Goal: Information Seeking & Learning: Find contact information

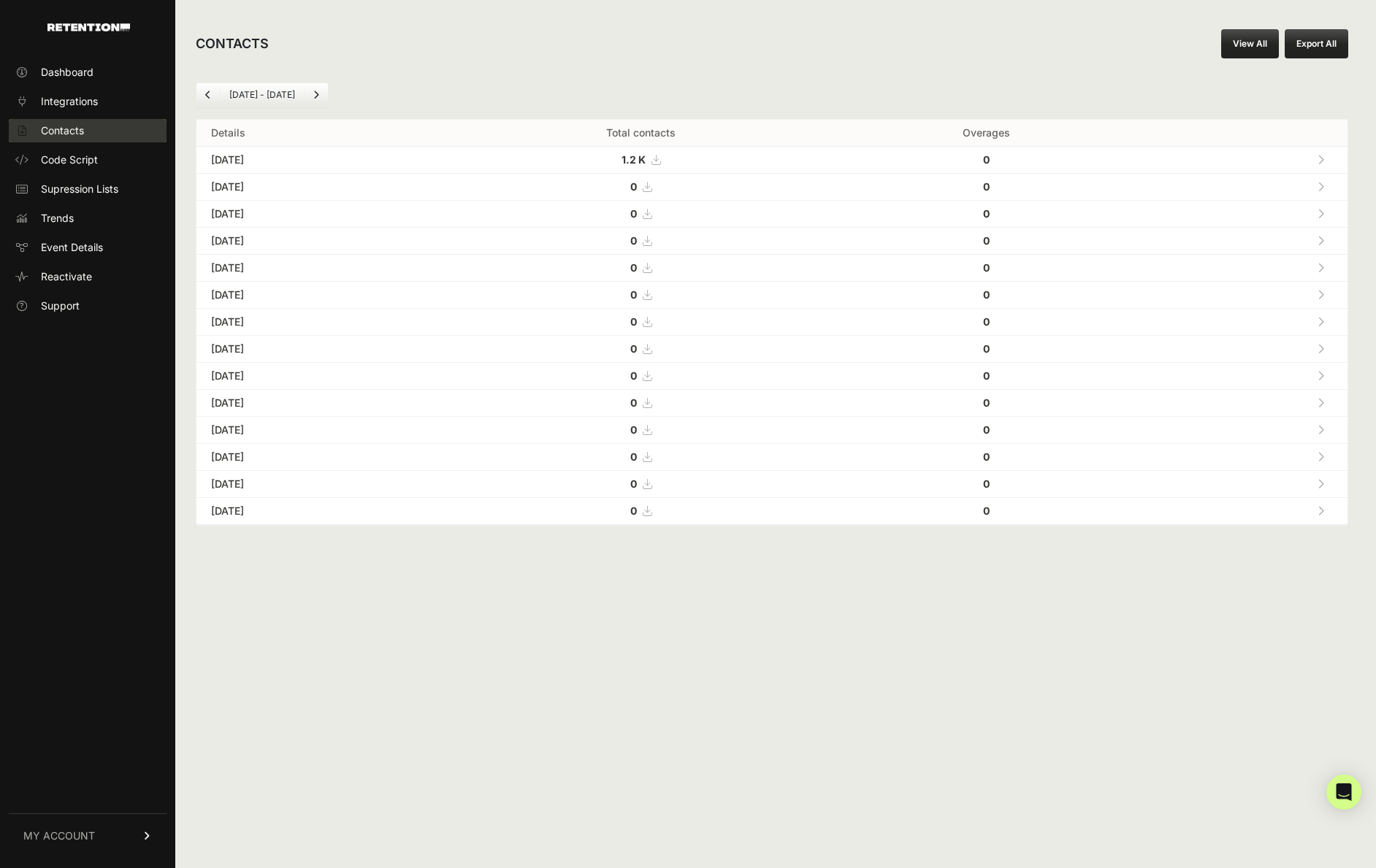
click at [122, 128] on link "Contacts" at bounding box center [87, 130] width 158 height 24
click at [1141, 76] on div "[DATE] - [DATE] Details Total contacts Overages [DATE] 1.29 K 0 [DATE] 0 0" at bounding box center [772, 304] width 1193 height 474
click at [68, 130] on span "Contacts" at bounding box center [62, 130] width 44 height 14
click at [1320, 165] on span at bounding box center [1320, 159] width 7 height 12
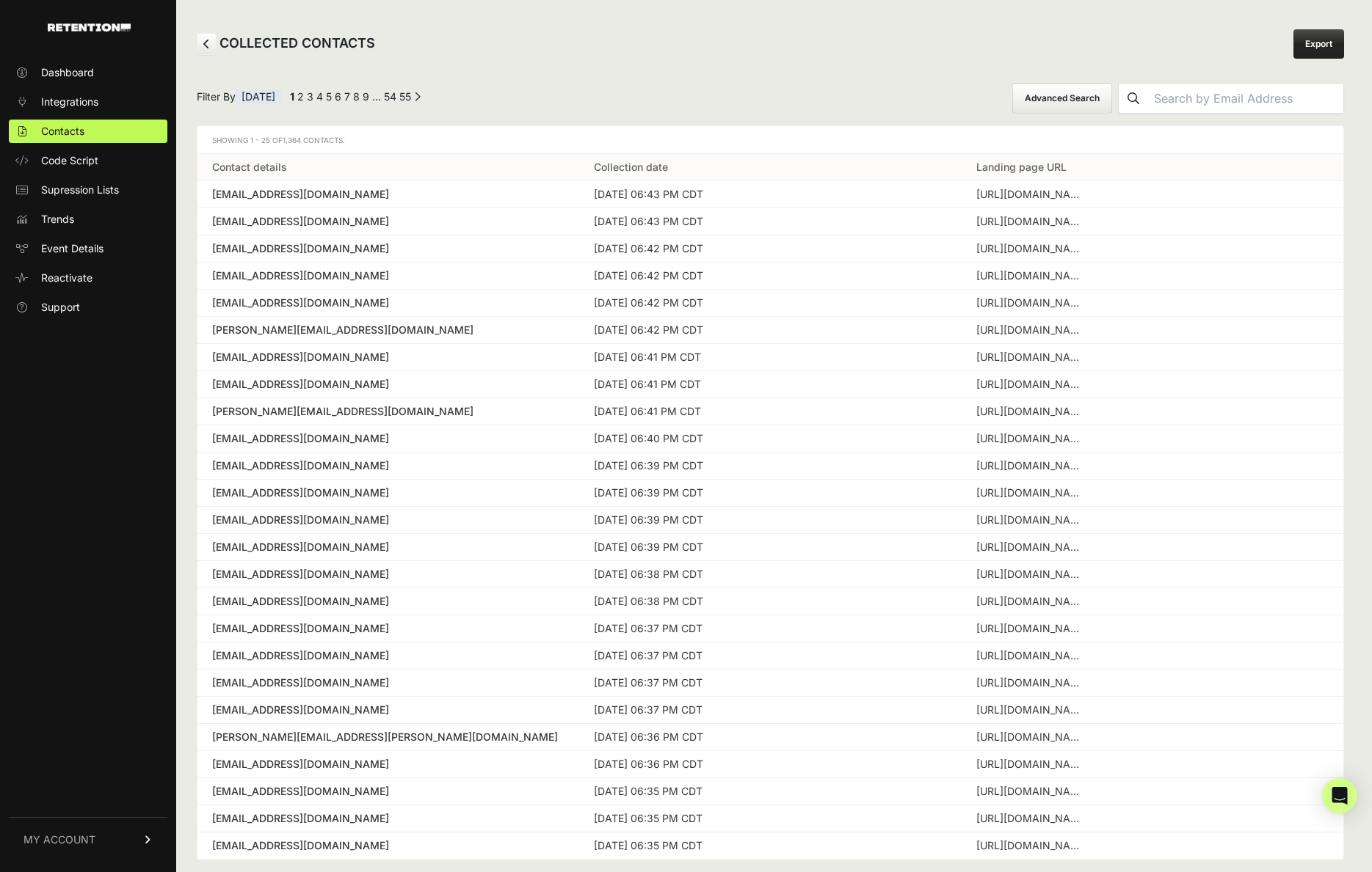
scroll to position [24, 0]
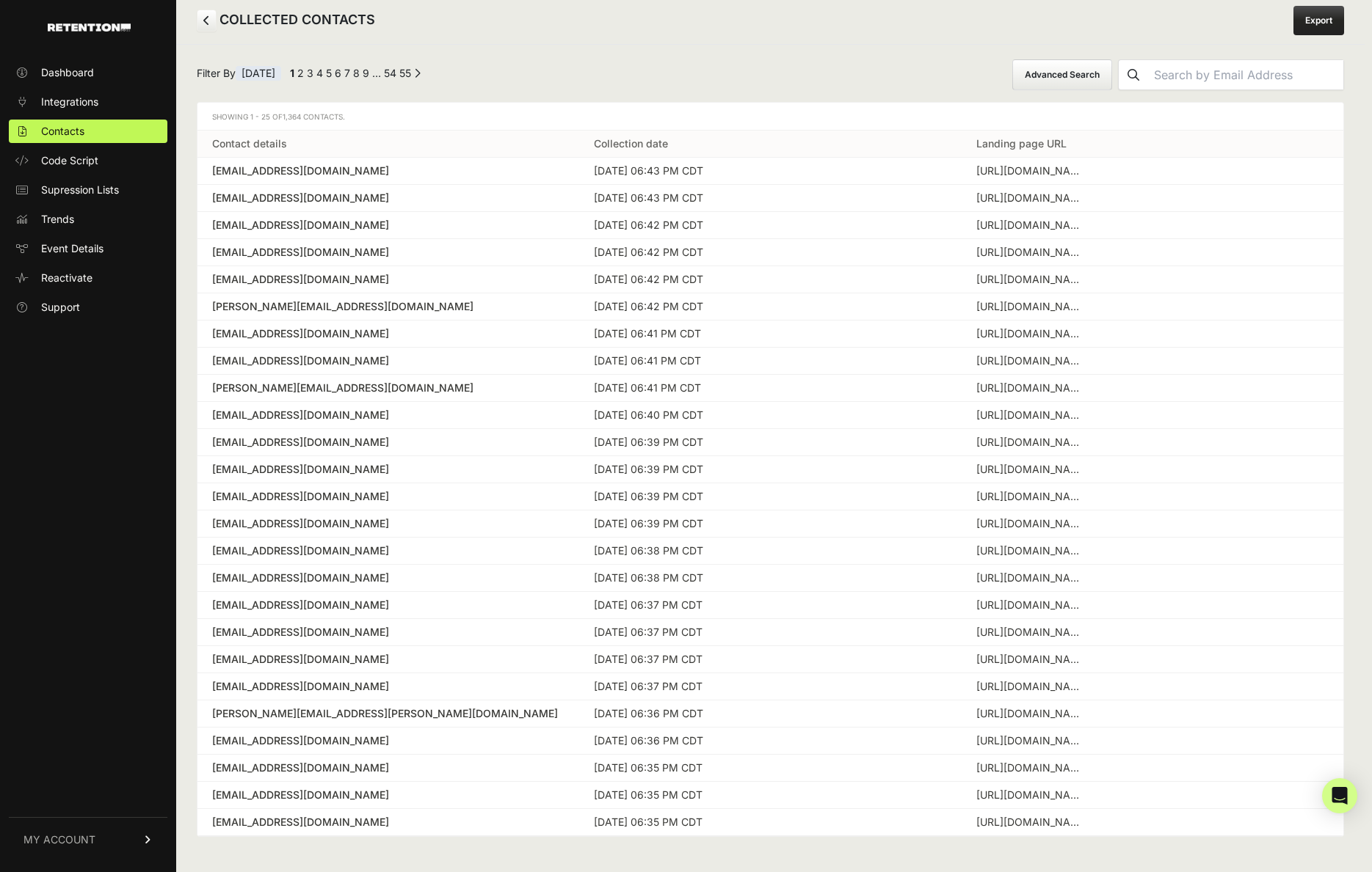
click at [314, 74] on div "← Previous 1 2 3 4 5 6 7 8 9 … 54 55 Next →" at bounding box center [353, 75] width 134 height 18
click at [304, 72] on link "2" at bounding box center [300, 72] width 7 height 12
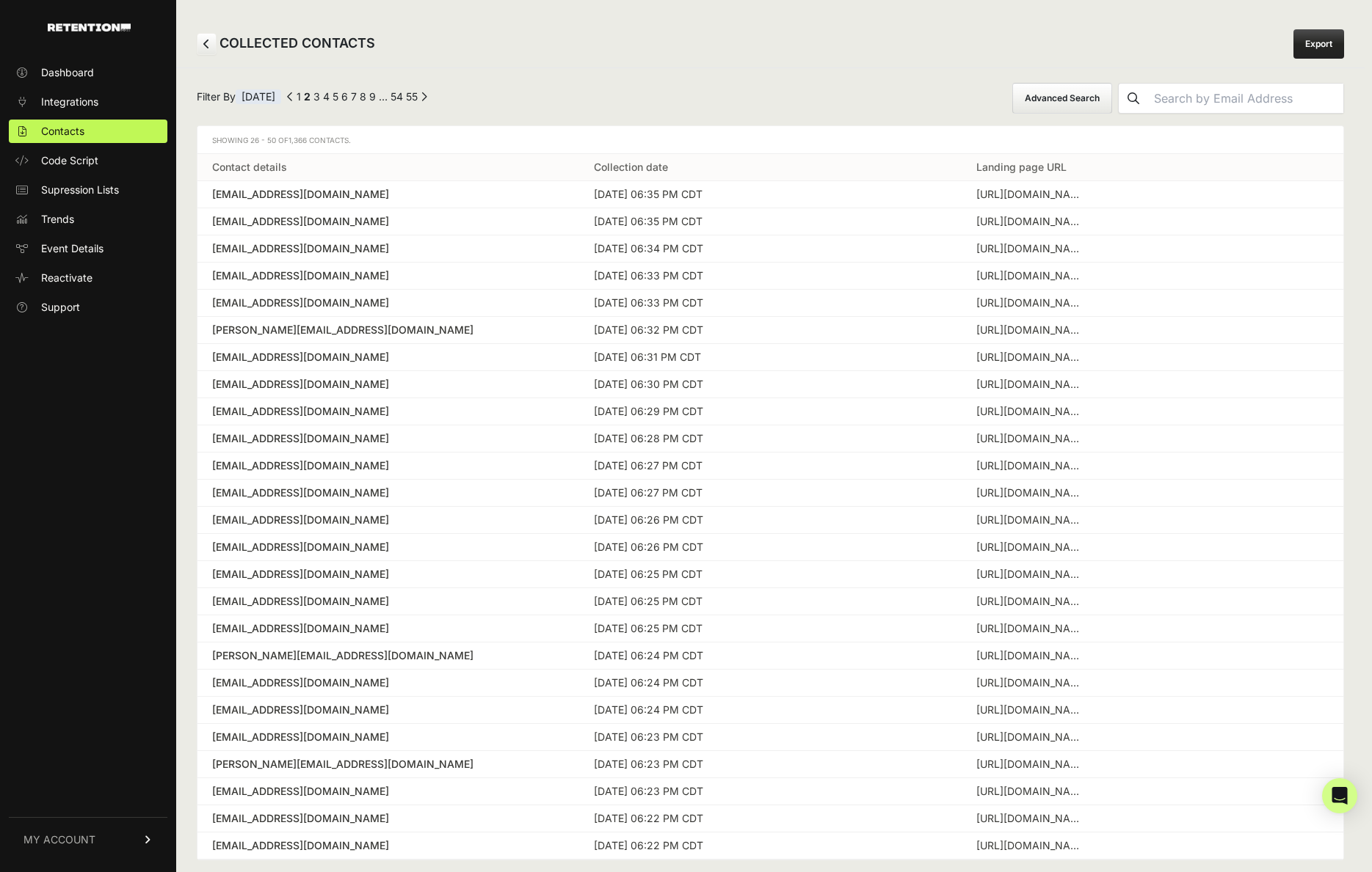
scroll to position [24, 0]
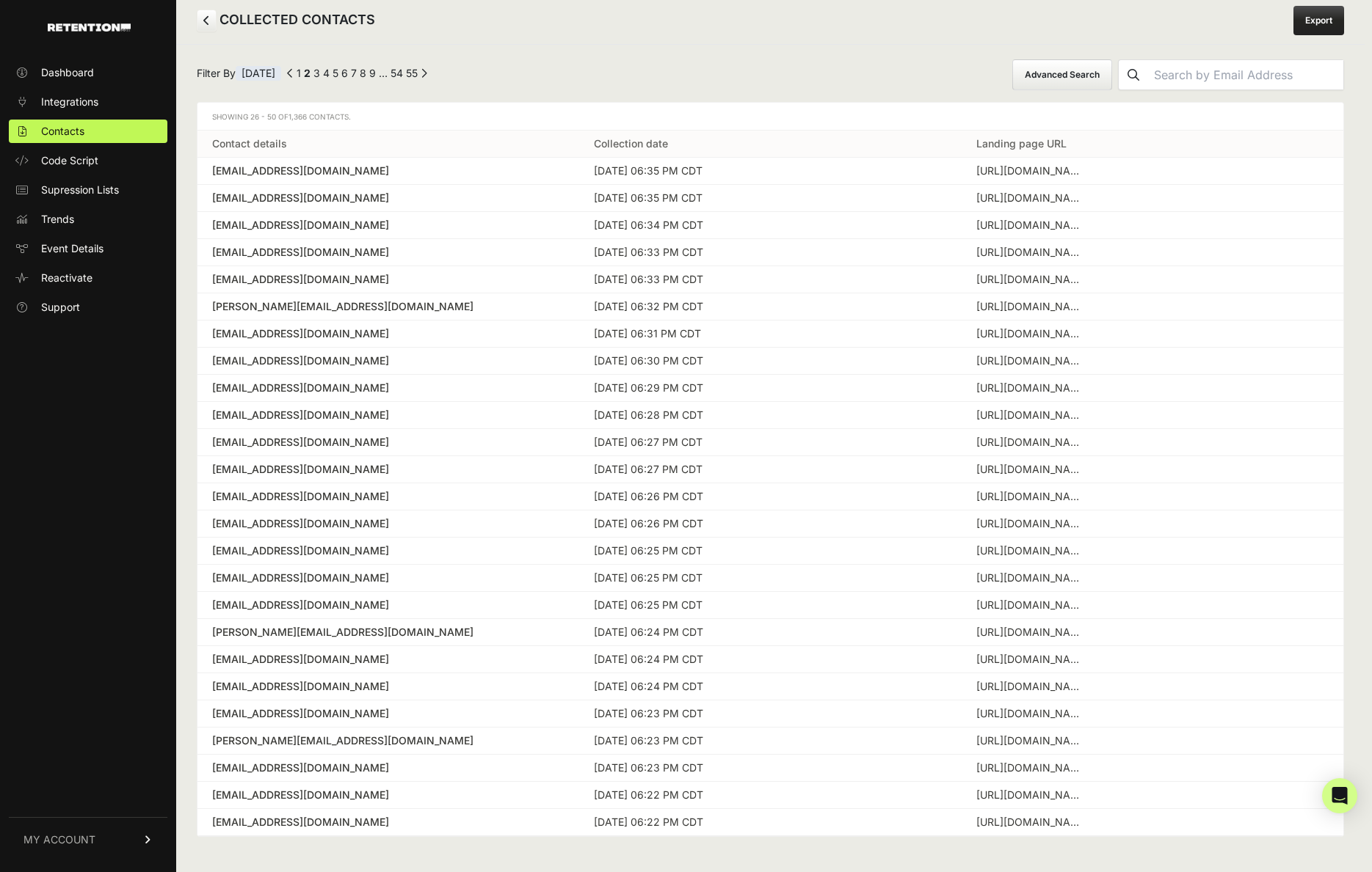
click at [331, 72] on div "← Previous 1 2 3 4 5 6 7 8 9 … 54 55 Next →" at bounding box center [357, 75] width 141 height 18
click at [330, 71] on div "← Previous 1 2 3 4 5 6 7 8 9 … 54 55 Next →" at bounding box center [357, 75] width 141 height 18
click at [301, 74] on link "1" at bounding box center [298, 72] width 5 height 12
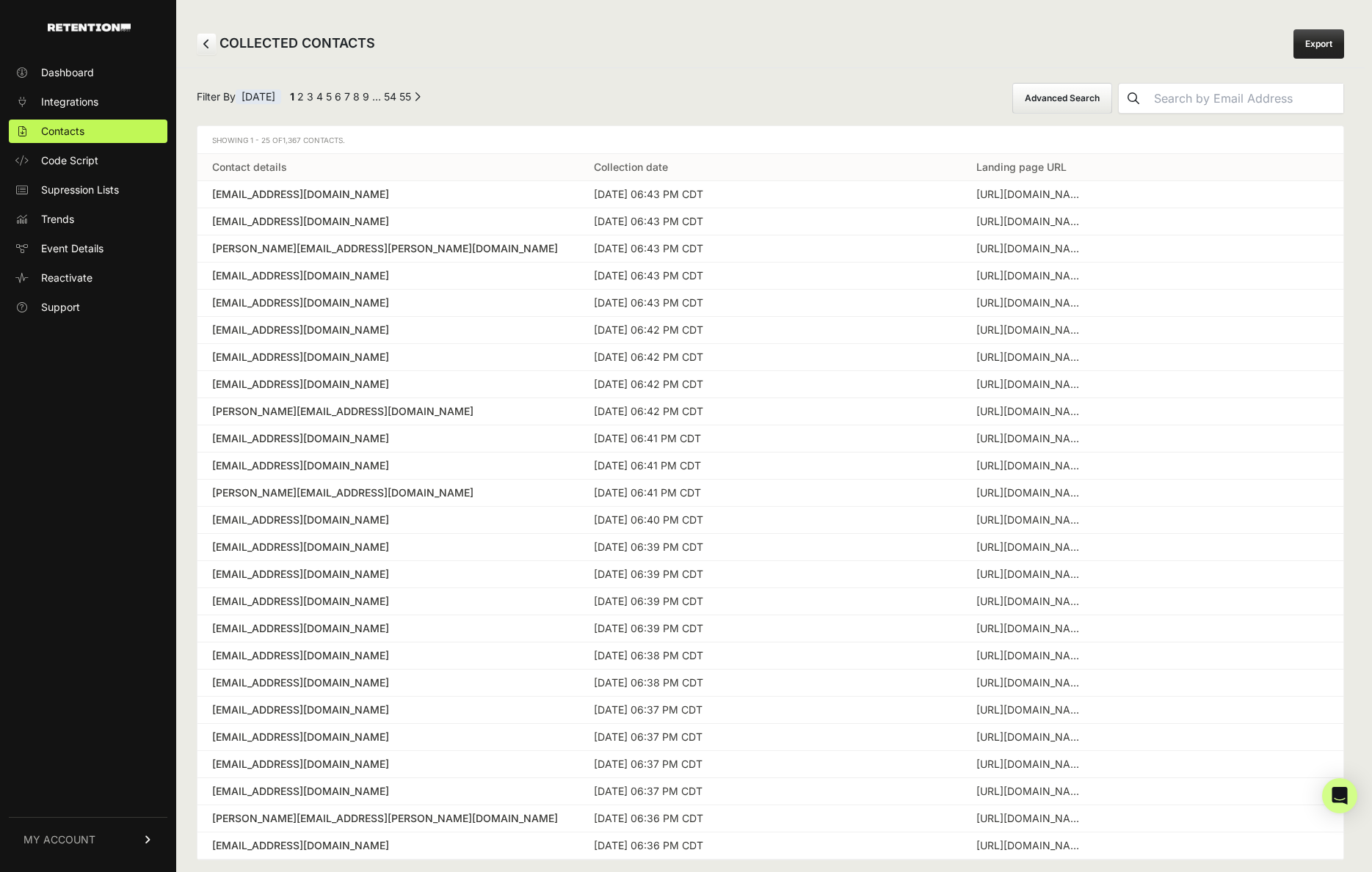
click at [304, 98] on link "2" at bounding box center [300, 96] width 7 height 12
click at [320, 98] on link "3" at bounding box center [316, 96] width 7 height 12
click at [330, 97] on link "4" at bounding box center [326, 96] width 7 height 12
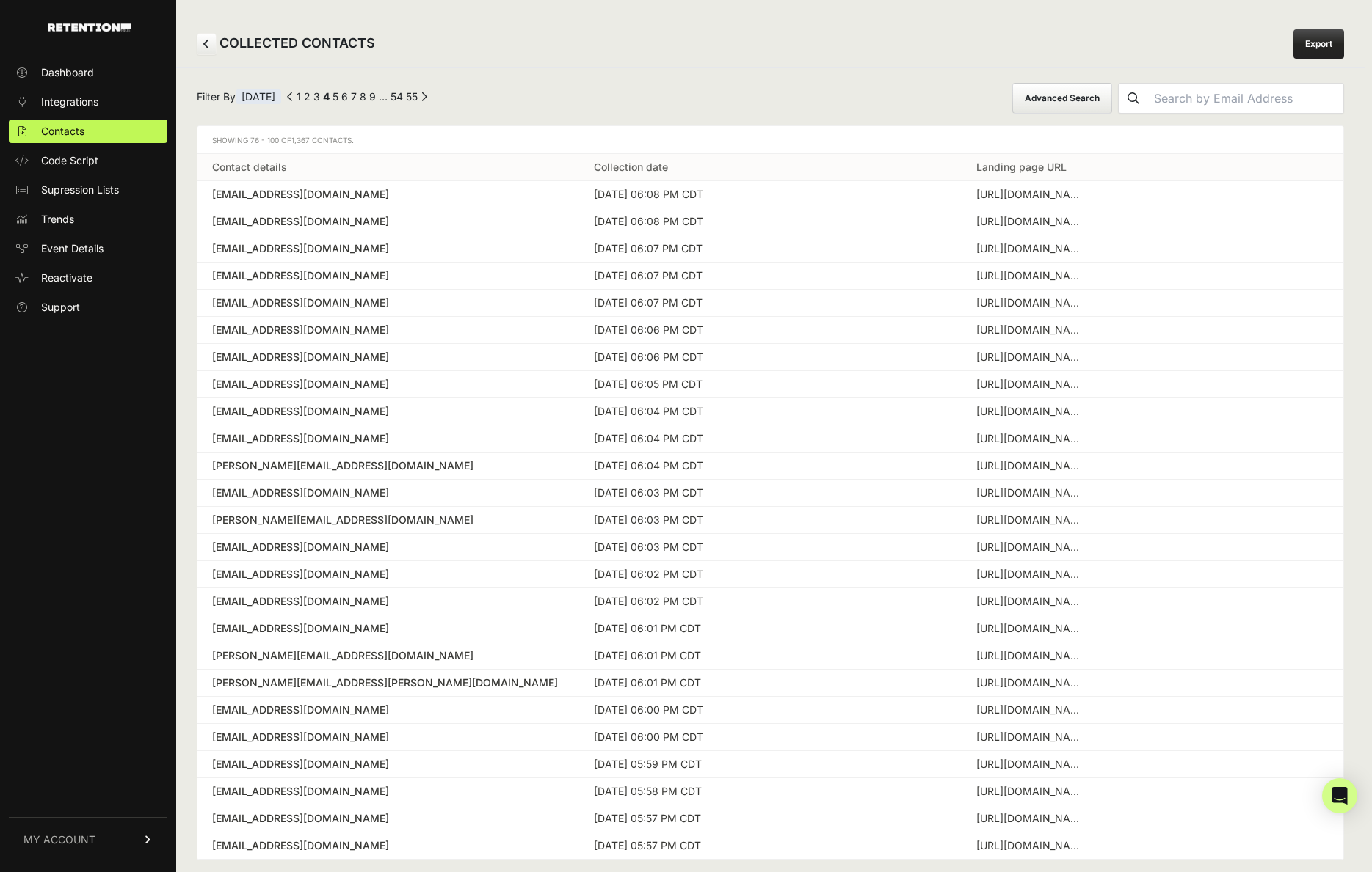
drag, startPoint x: 367, startPoint y: 512, endPoint x: 317, endPoint y: 518, distance: 50.4
click at [317, 518] on div "susan@mcdonaldjacobs.com" at bounding box center [388, 520] width 353 height 14
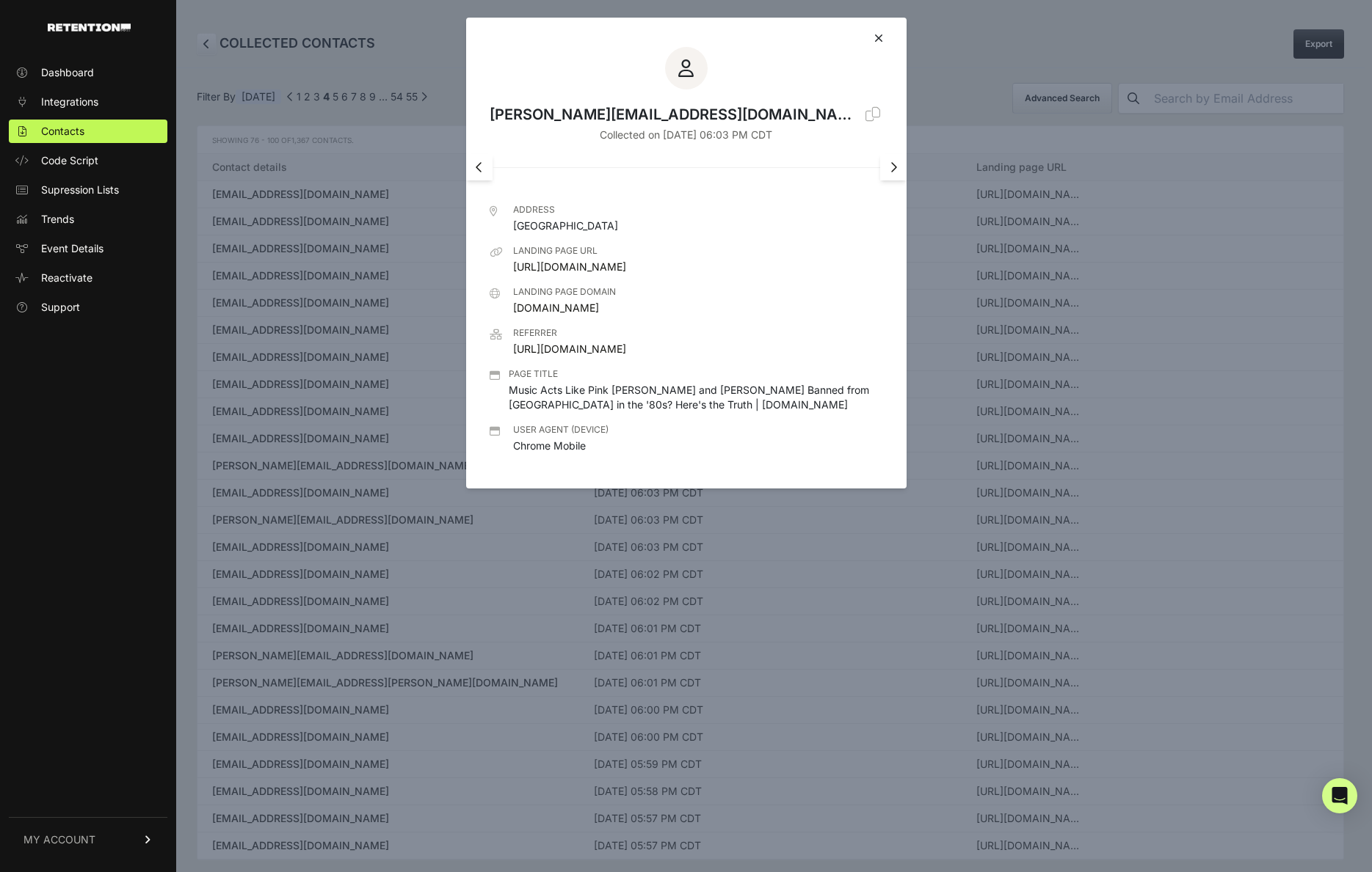
click at [353, 418] on div at bounding box center [686, 436] width 1372 height 872
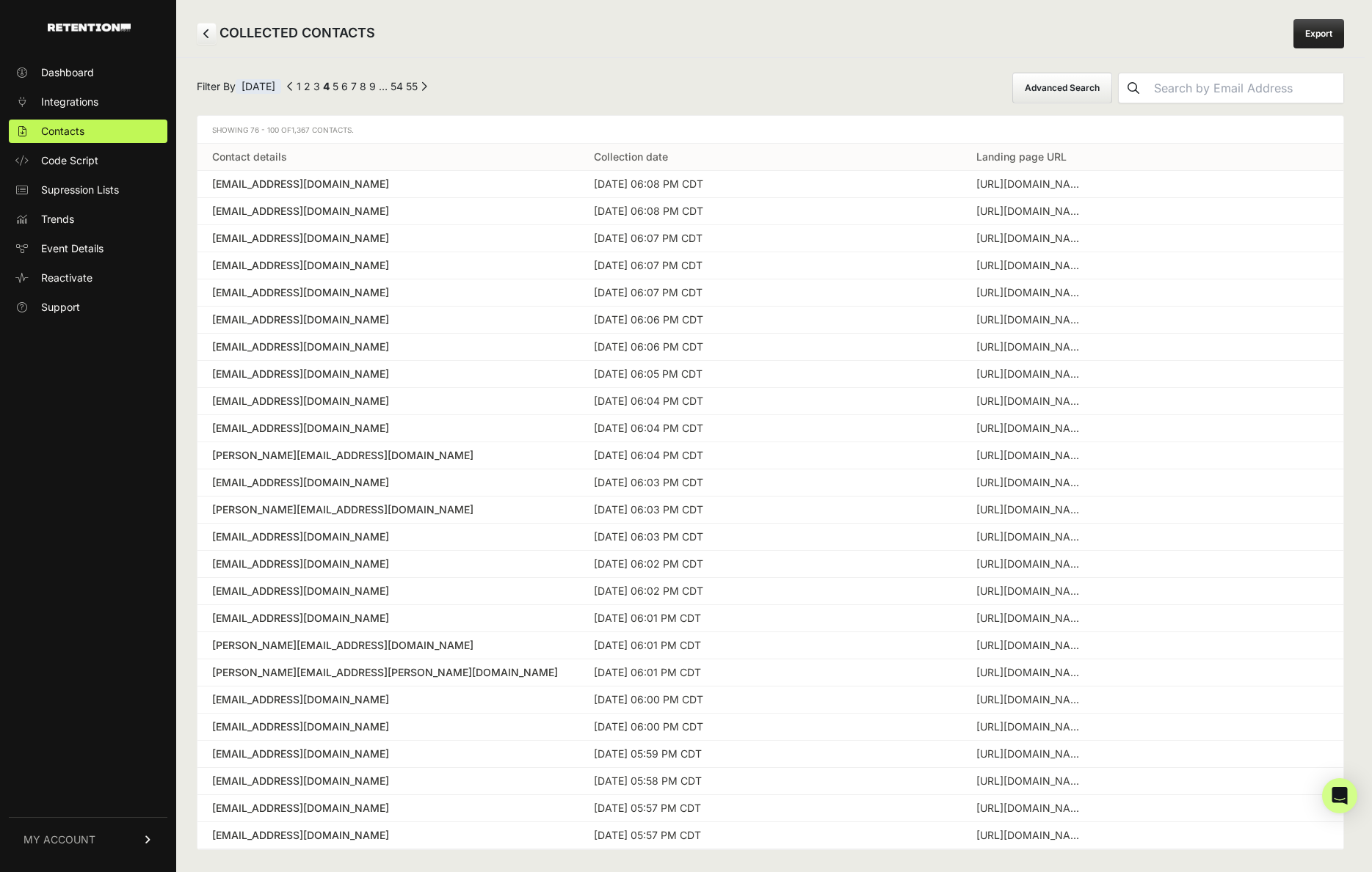
scroll to position [24, 0]
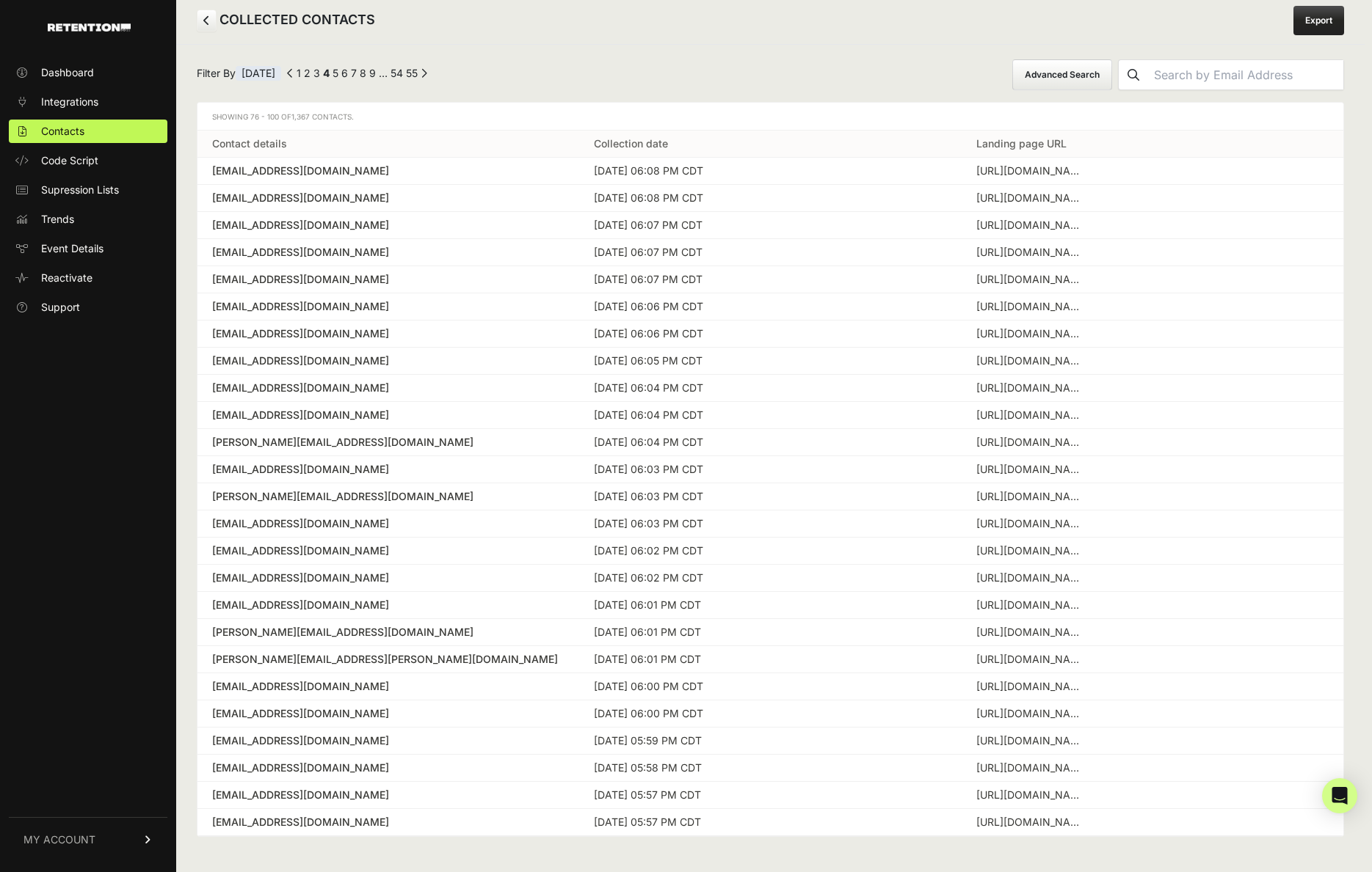
click at [317, 634] on div "rick_emery@msn.com" at bounding box center [388, 632] width 353 height 14
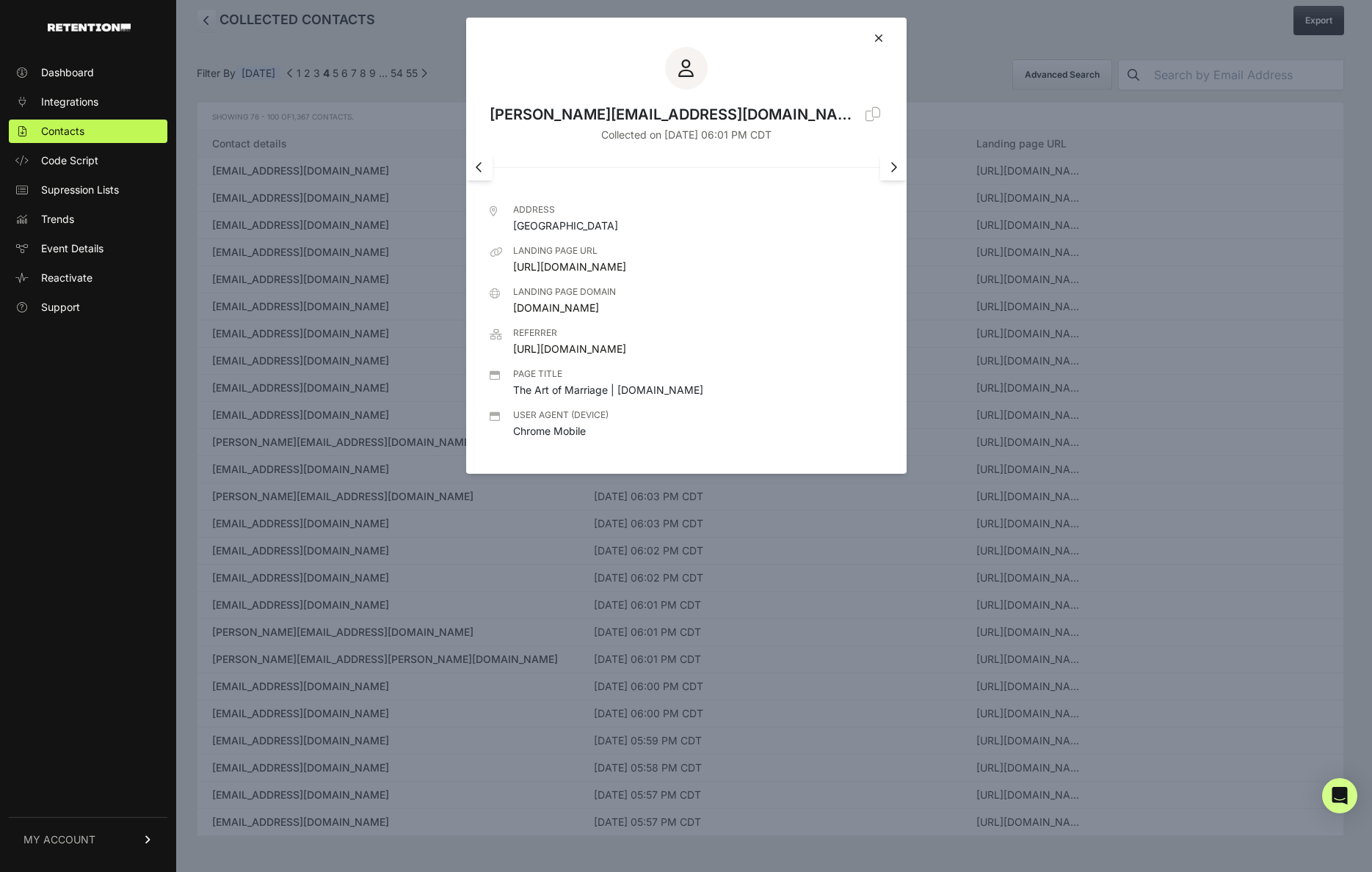
click at [516, 627] on div at bounding box center [686, 436] width 1372 height 872
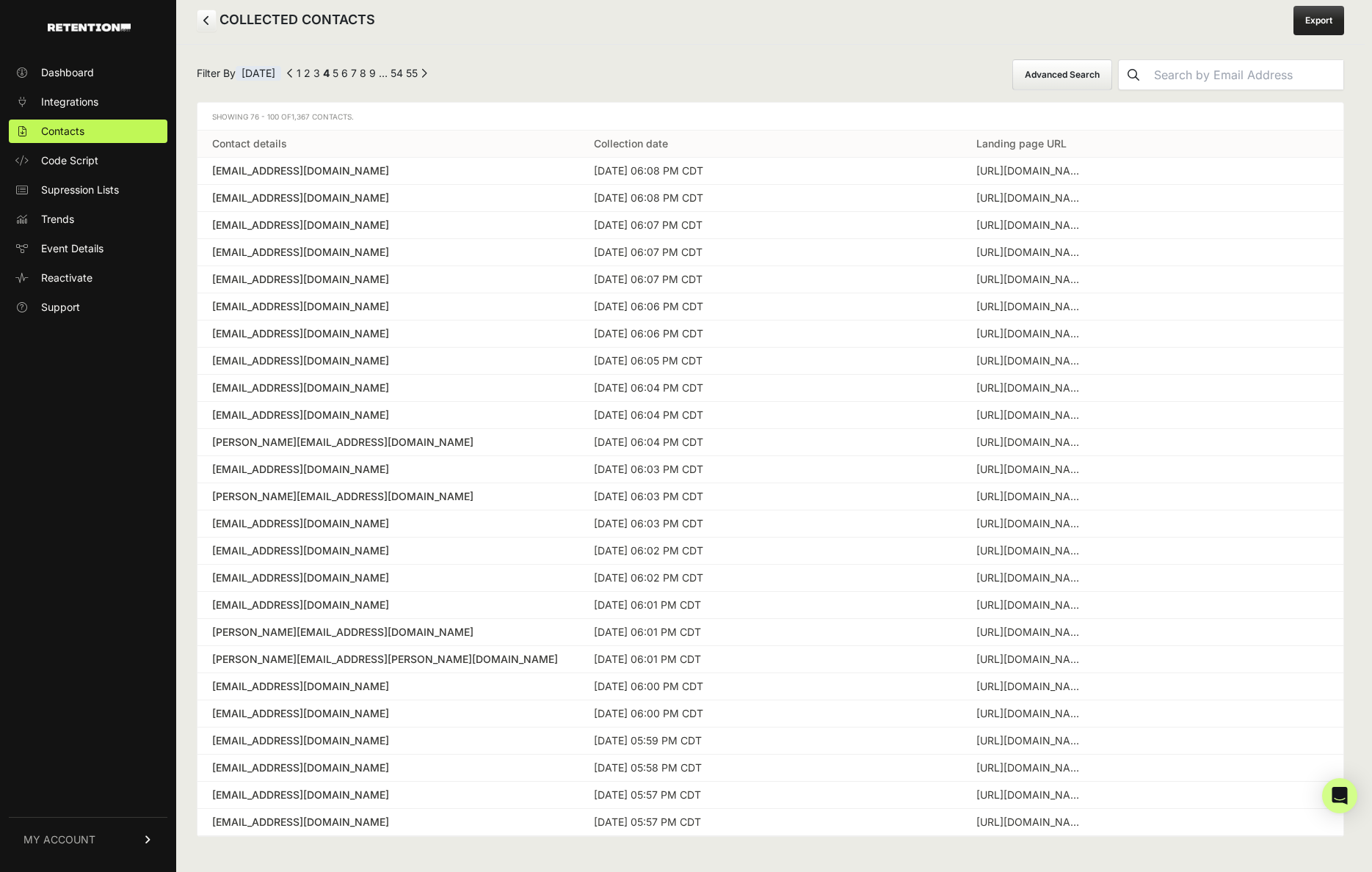
click at [350, 688] on div "elisadianecampbell@gmail.com" at bounding box center [388, 686] width 353 height 14
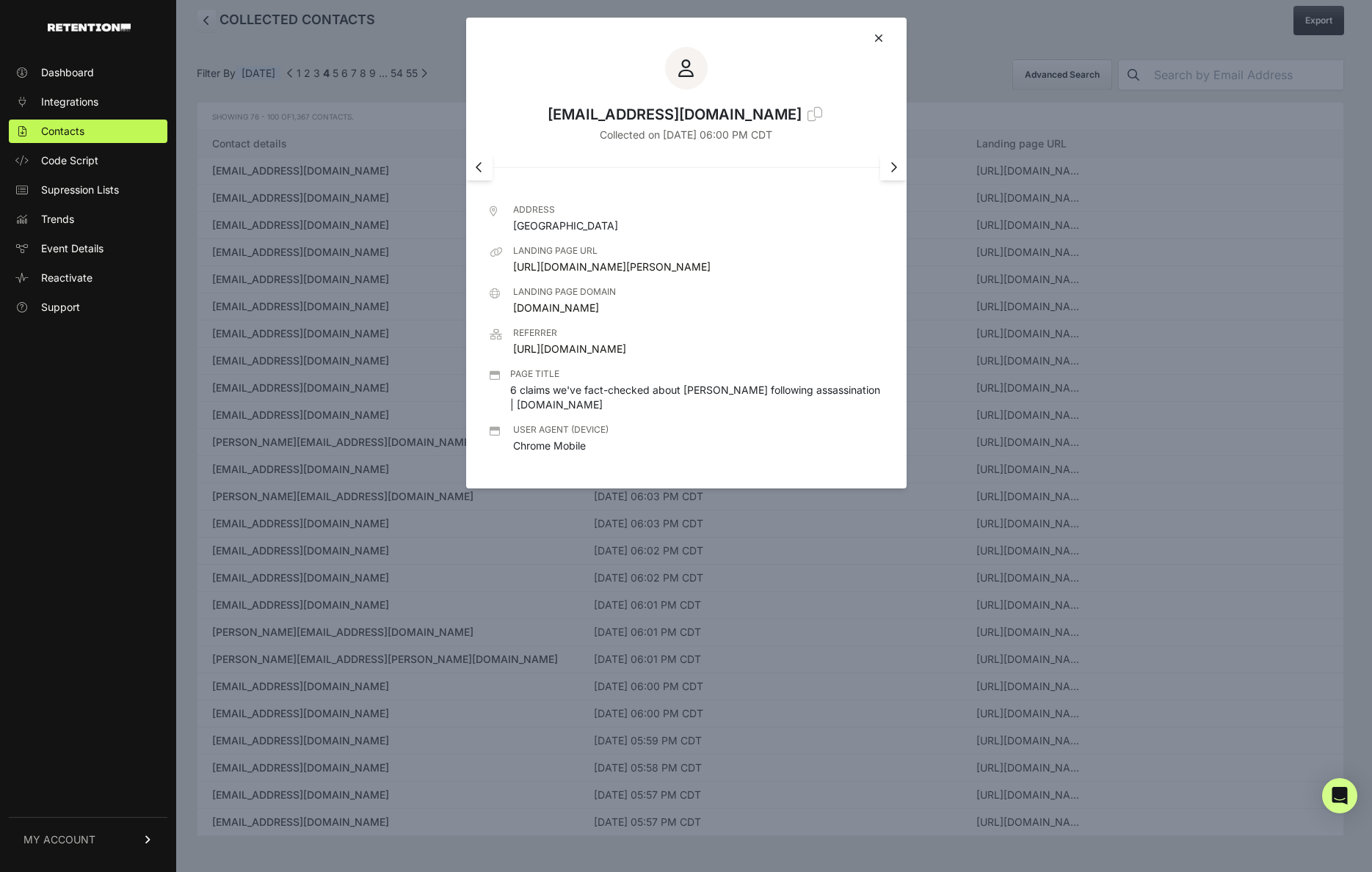
click at [276, 366] on div at bounding box center [686, 436] width 1372 height 872
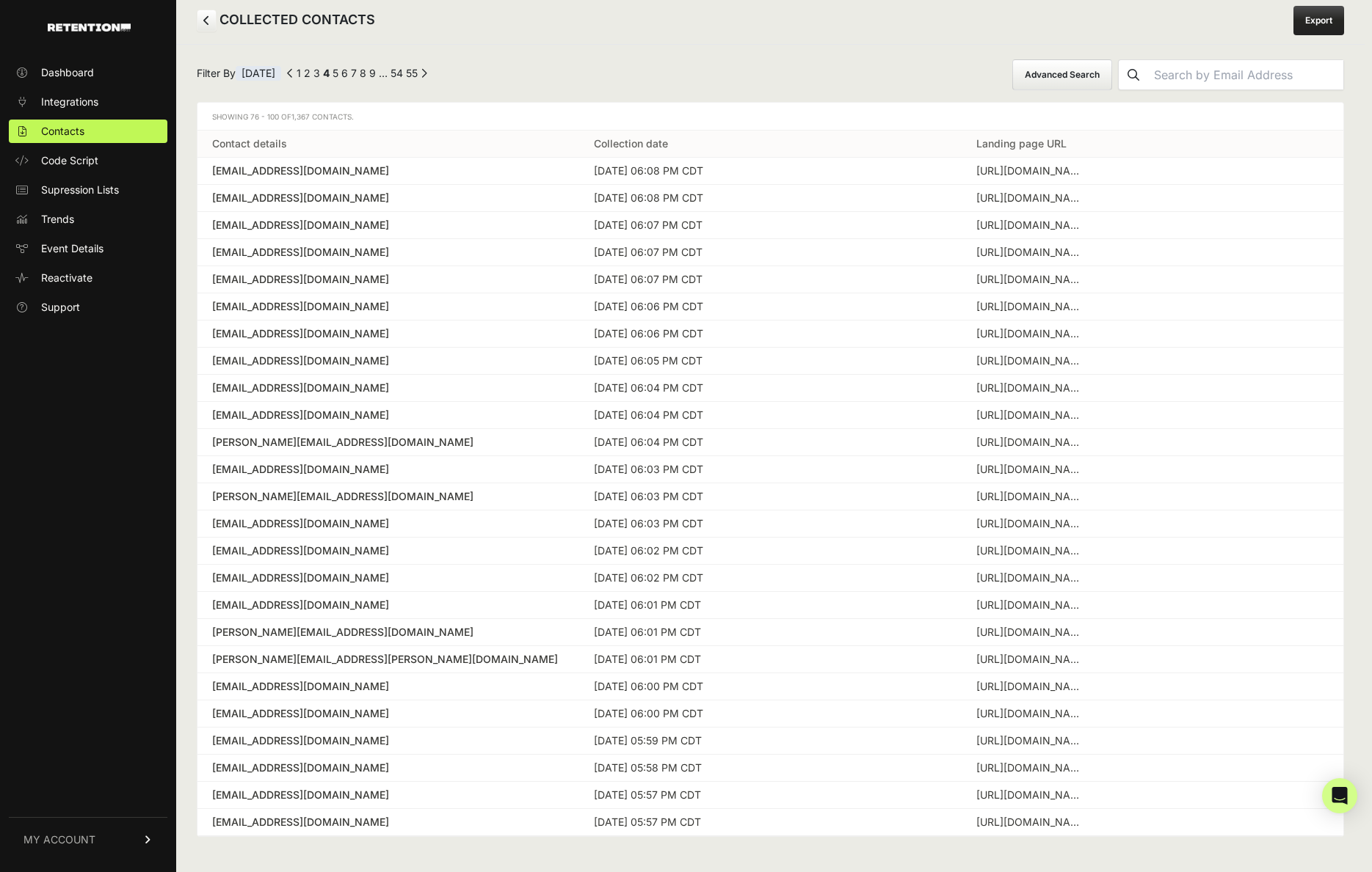
click at [277, 366] on div "milafil@comcast.net" at bounding box center [388, 360] width 353 height 14
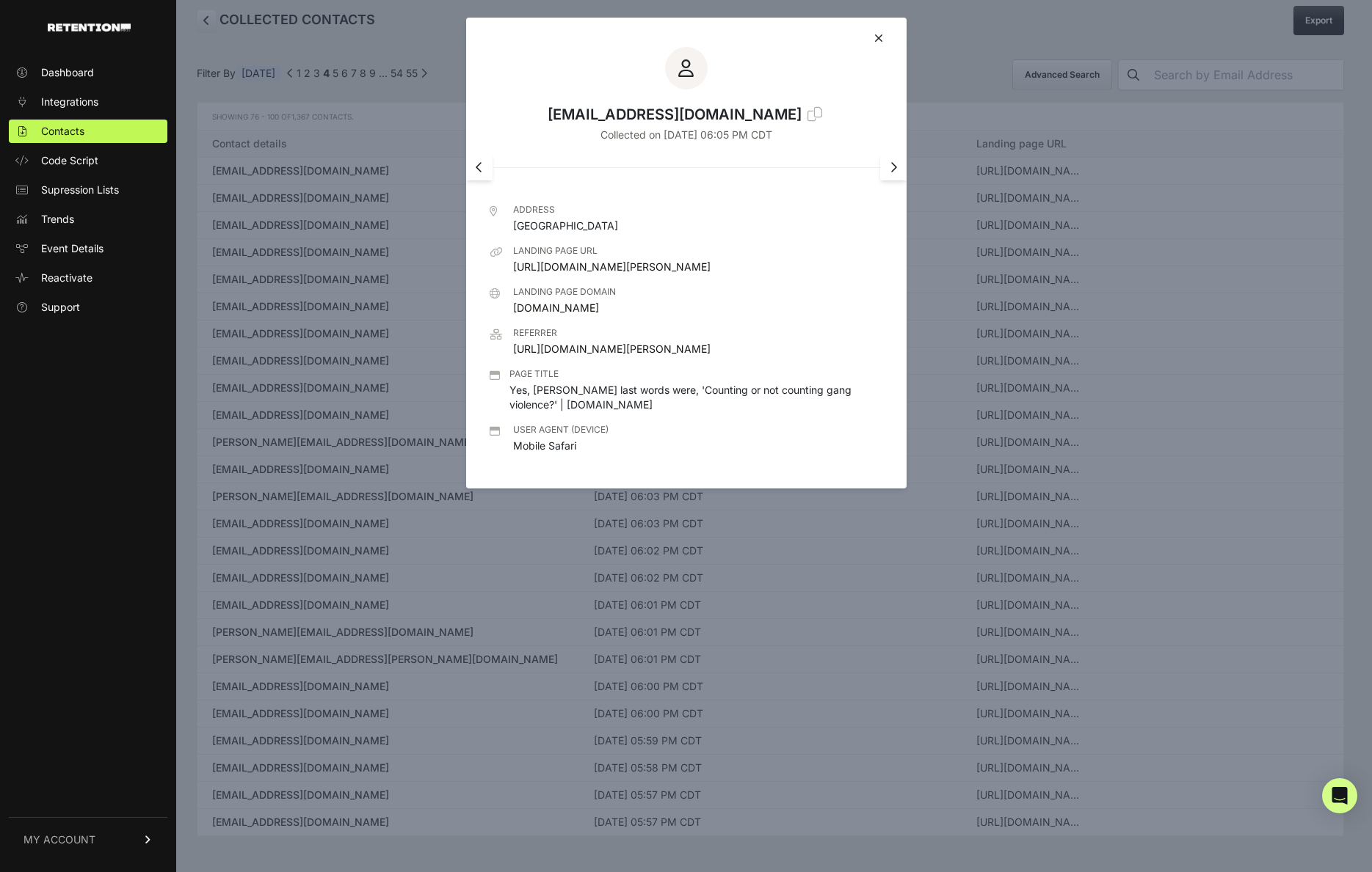
click at [428, 413] on div at bounding box center [686, 436] width 1372 height 872
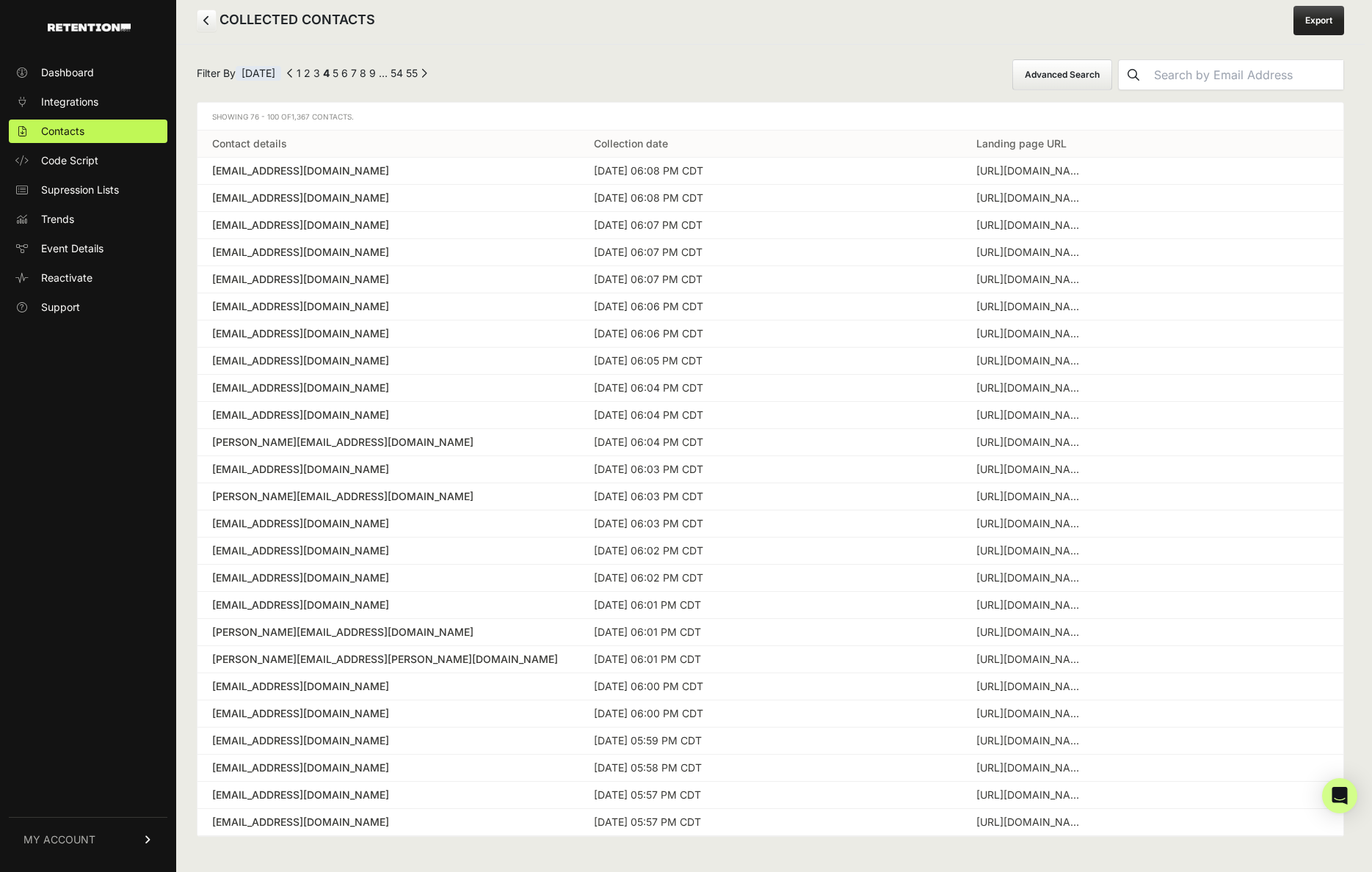
click at [1112, 83] on button "Advanced Search" at bounding box center [1061, 75] width 100 height 30
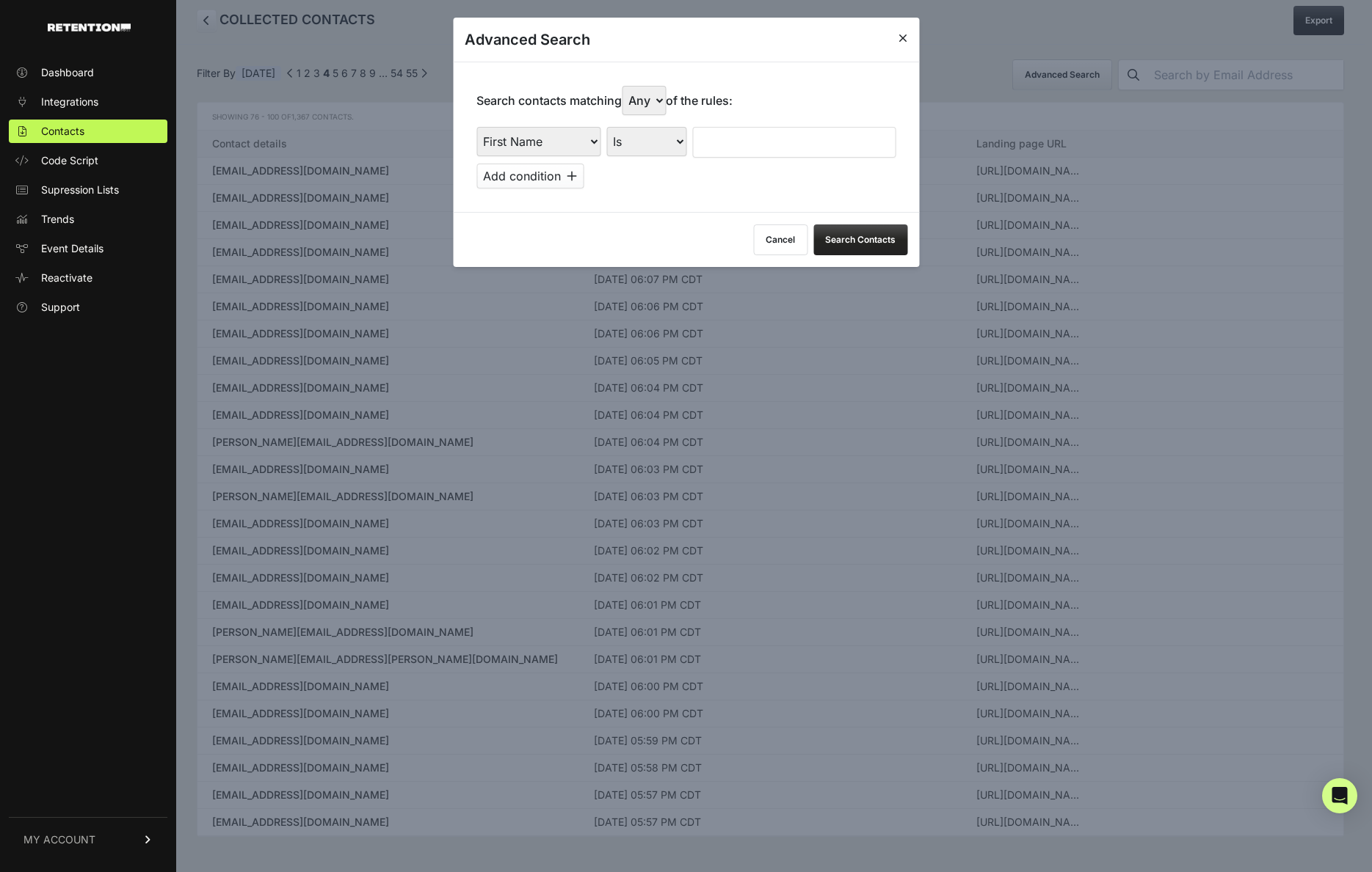
click at [644, 153] on select "Is Is not Contains Starts with" at bounding box center [646, 142] width 80 height 29
click at [765, 98] on div "Search contacts matching Any All of the rules: First Name Last Name State City …" at bounding box center [686, 137] width 466 height 150
click at [571, 172] on icon at bounding box center [571, 176] width 10 height 11
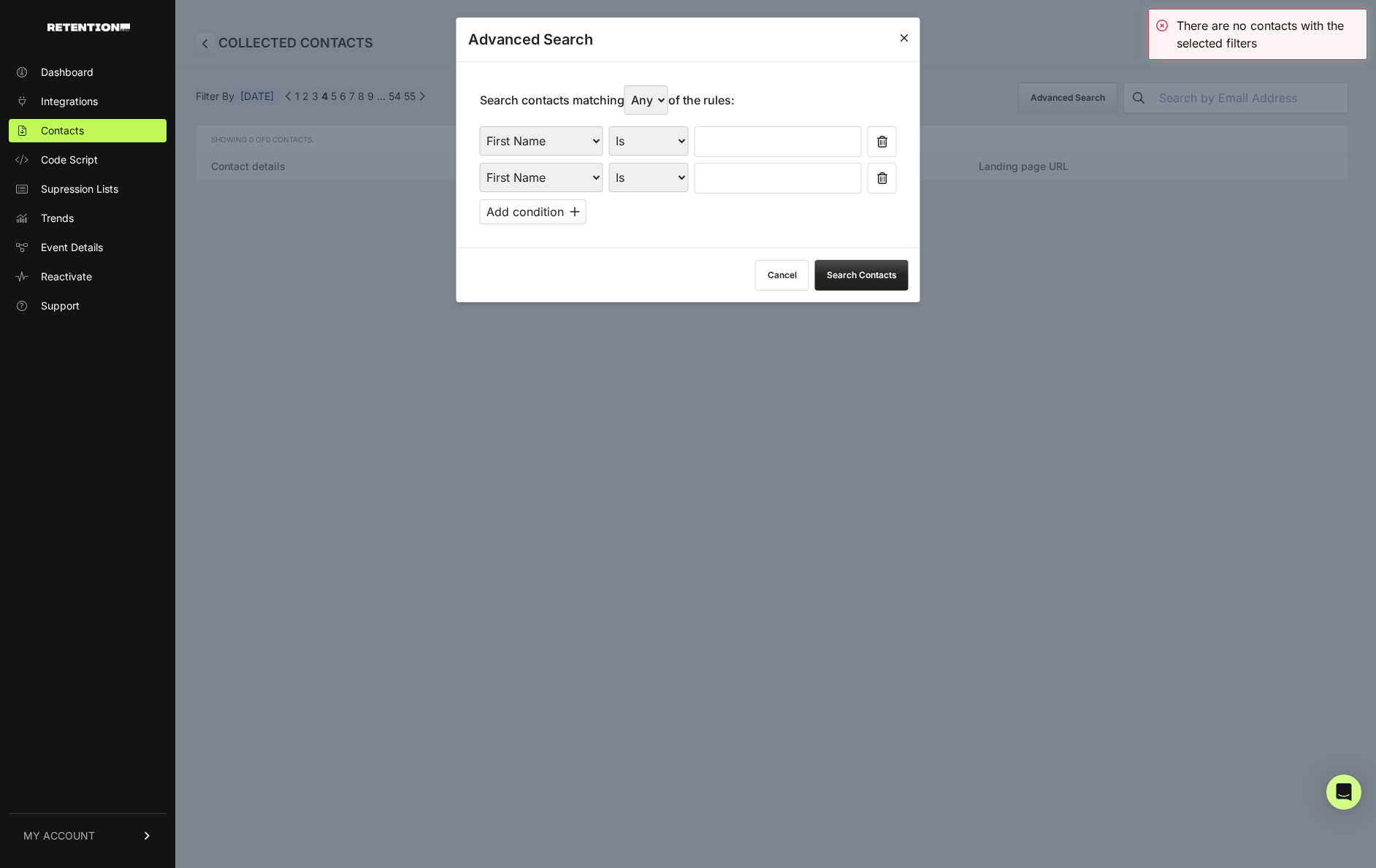
click at [772, 269] on button "Cancel" at bounding box center [782, 275] width 54 height 30
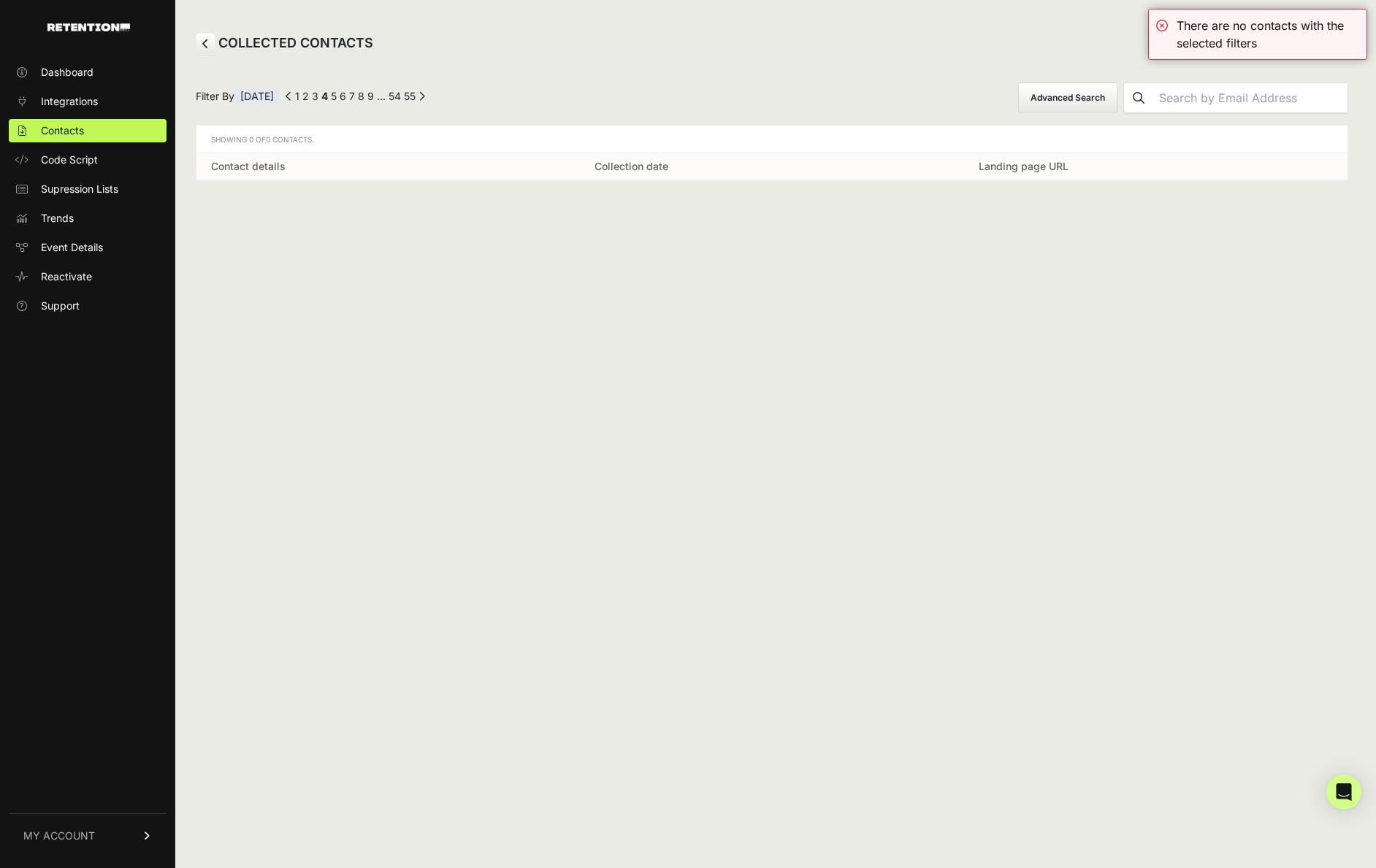
click at [779, 263] on div "COLLECTED CONTACTS Export Filter By Sep 17th ← Previous 1 2 3 4 5 6 7 8 9 … 54 …" at bounding box center [772, 434] width 1193 height 868
click at [300, 93] on link "1" at bounding box center [297, 95] width 5 height 12
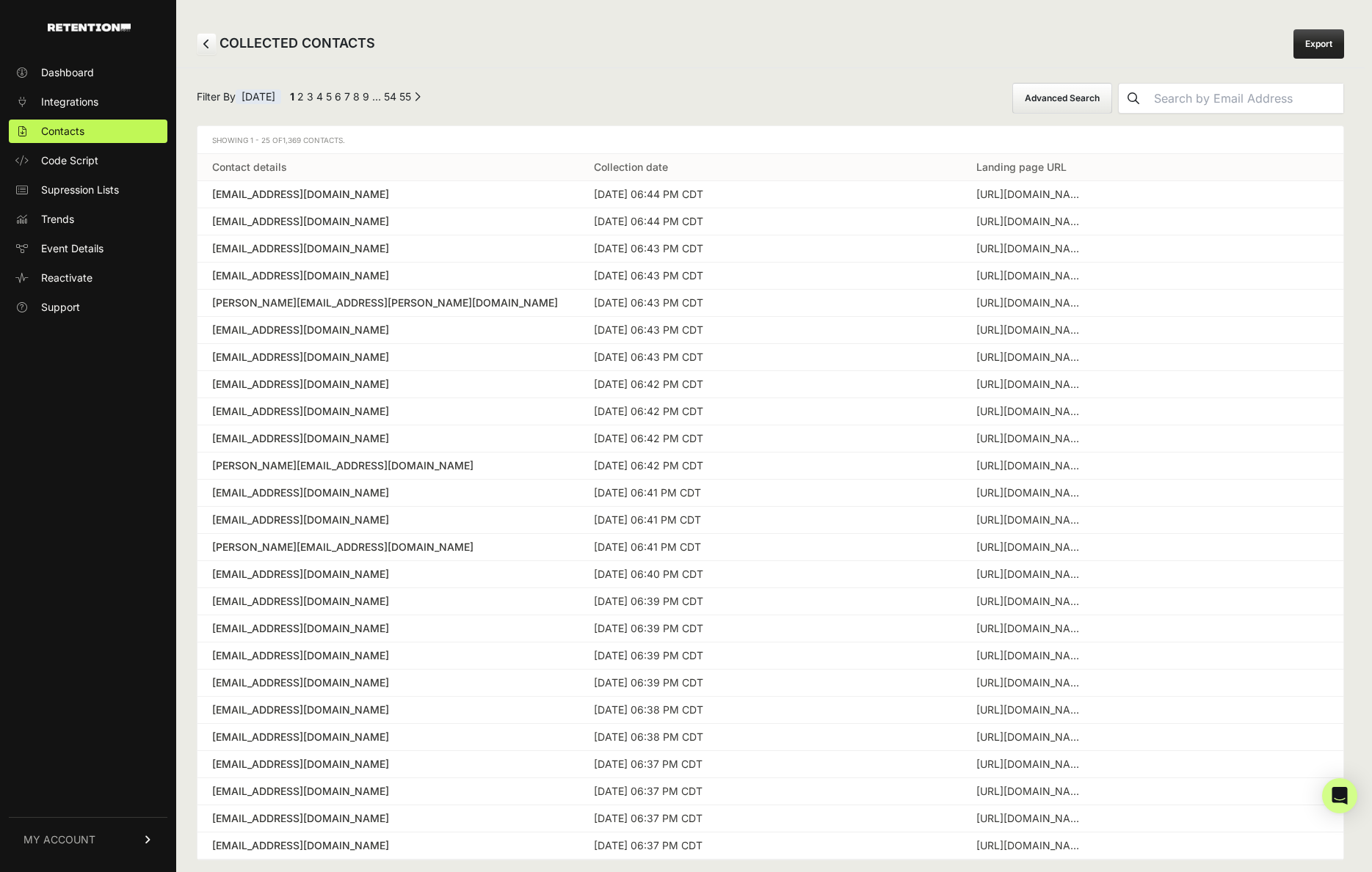
click at [370, 91] on div "← Previous 1 2 3 4 5 6 7 8 9 … 54 55 Next →" at bounding box center [353, 98] width 134 height 18
click at [378, 92] on div "← Previous 1 2 3 4 5 6 7 8 9 … 54 55 Next →" at bounding box center [353, 98] width 134 height 18
click at [370, 95] on link "9" at bounding box center [366, 96] width 7 height 12
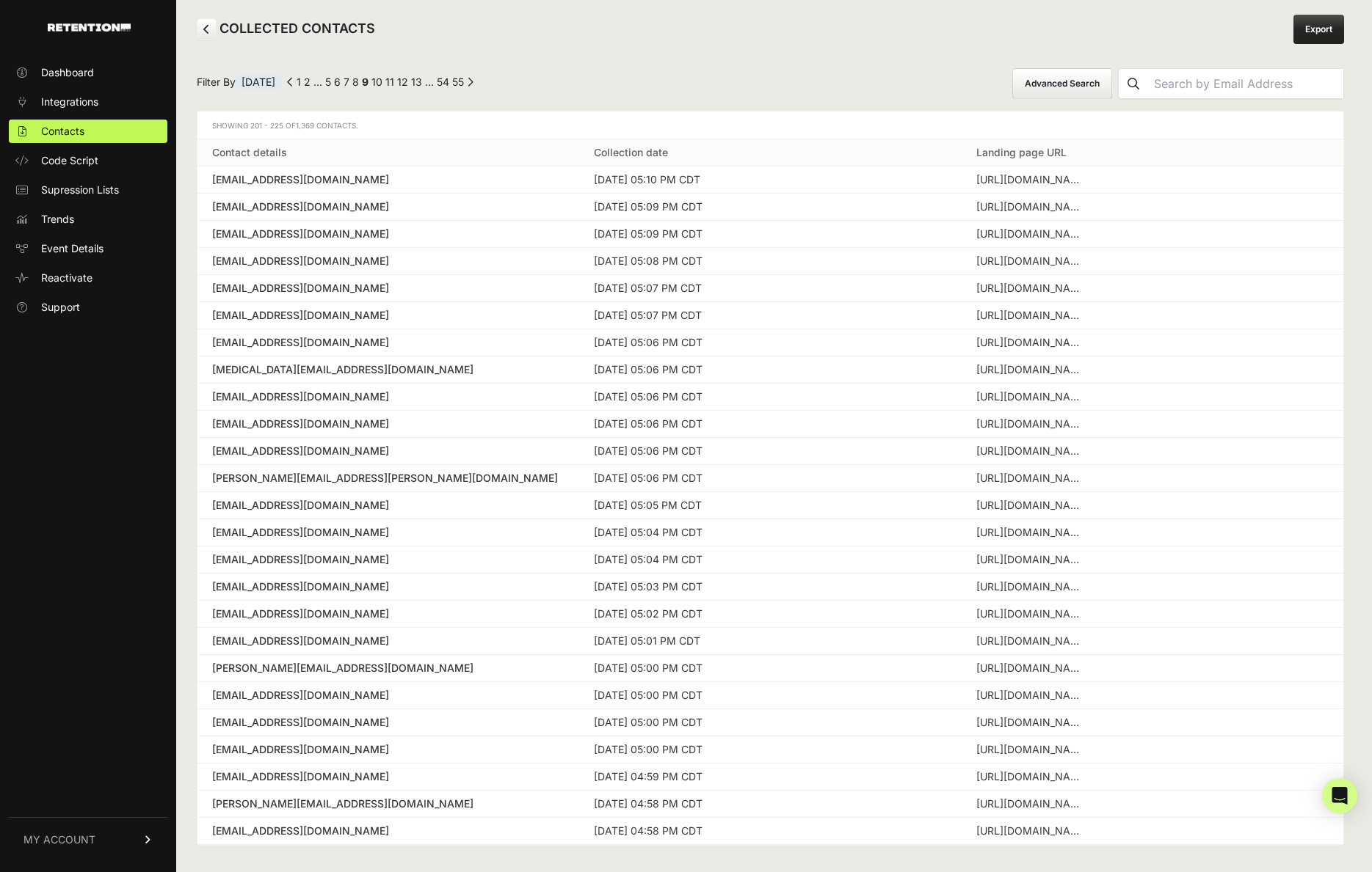
scroll to position [24, 0]
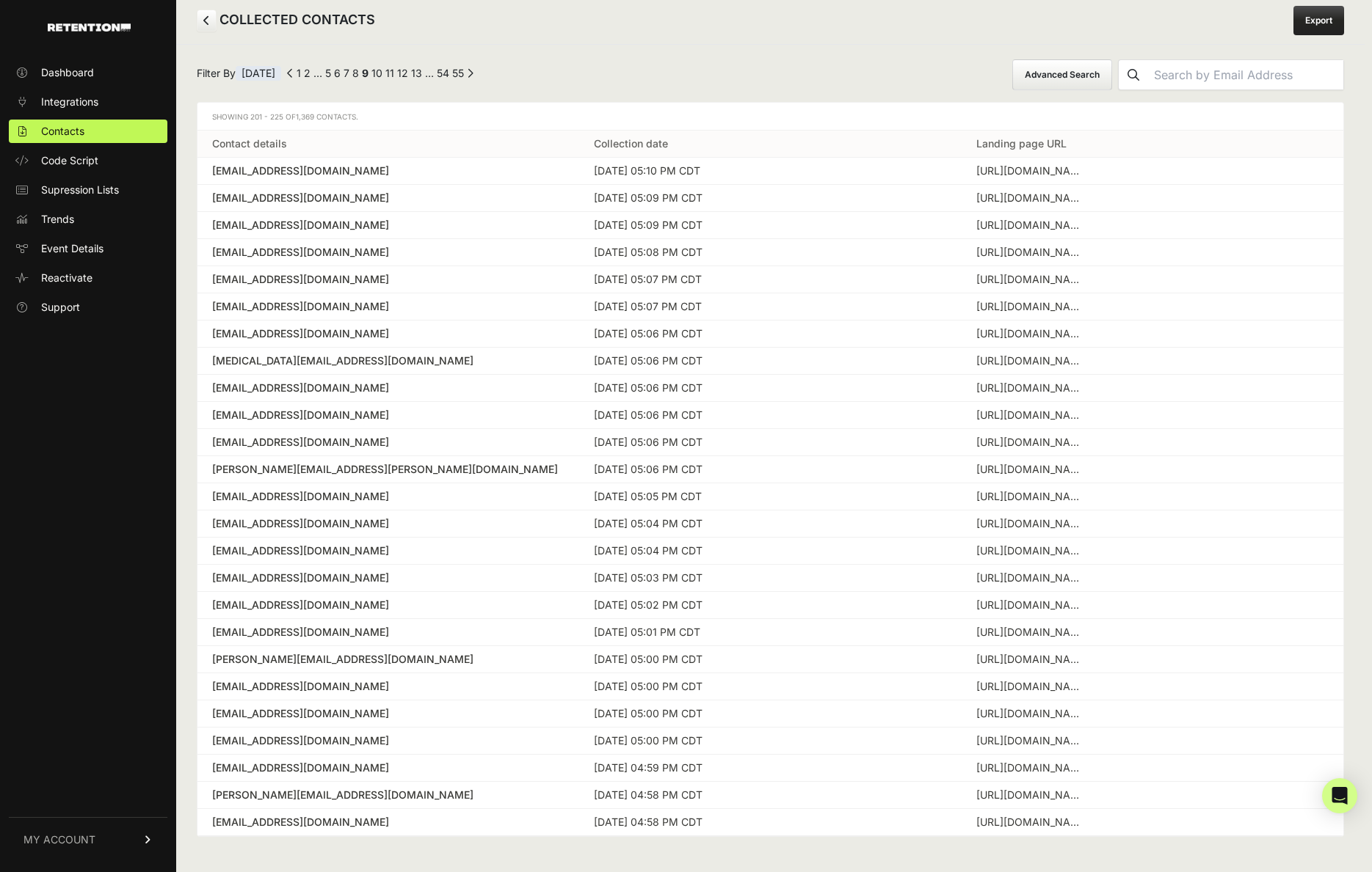
click at [501, 361] on div "[MEDICAL_DATA][EMAIL_ADDRESS][DOMAIN_NAME]" at bounding box center [388, 360] width 353 height 14
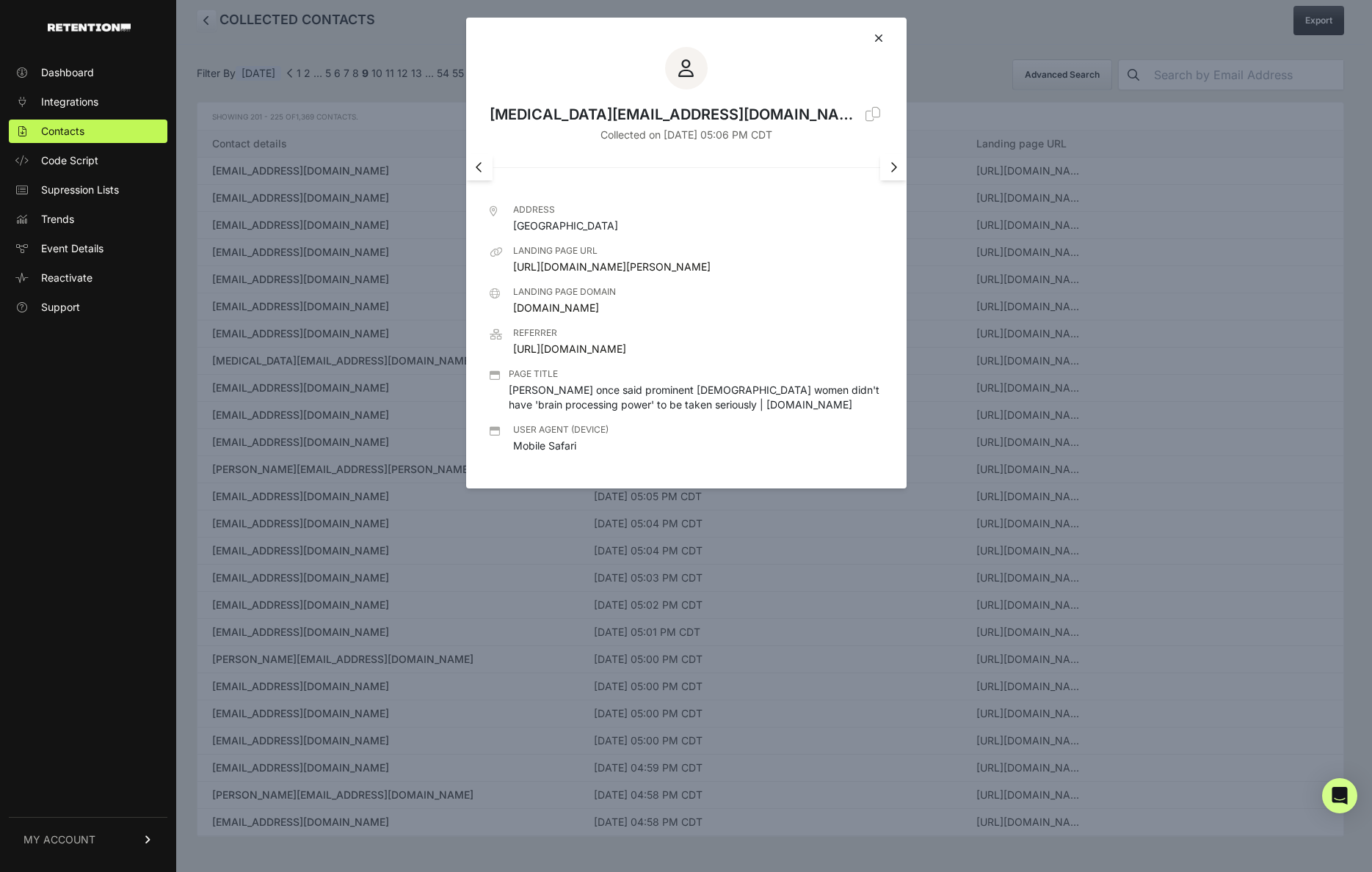
click at [374, 447] on div at bounding box center [686, 436] width 1372 height 872
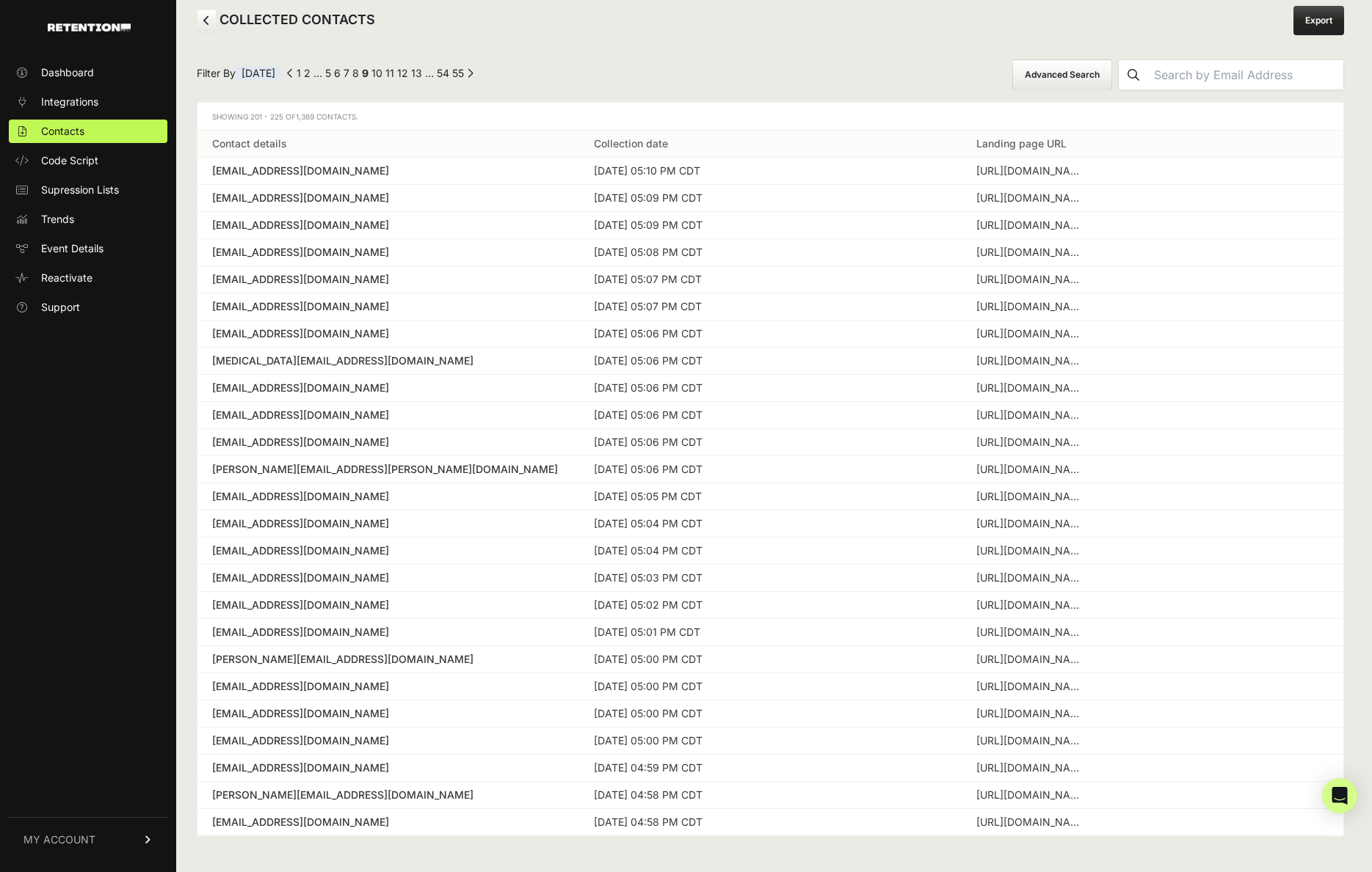
click at [398, 620] on td "[EMAIL_ADDRESS][DOMAIN_NAME]" at bounding box center [389, 633] width 382 height 28
click at [351, 615] on td "[EMAIL_ADDRESS][DOMAIN_NAME]" at bounding box center [389, 605] width 382 height 28
click at [347, 610] on div "[EMAIL_ADDRESS][DOMAIN_NAME]" at bounding box center [388, 604] width 353 height 14
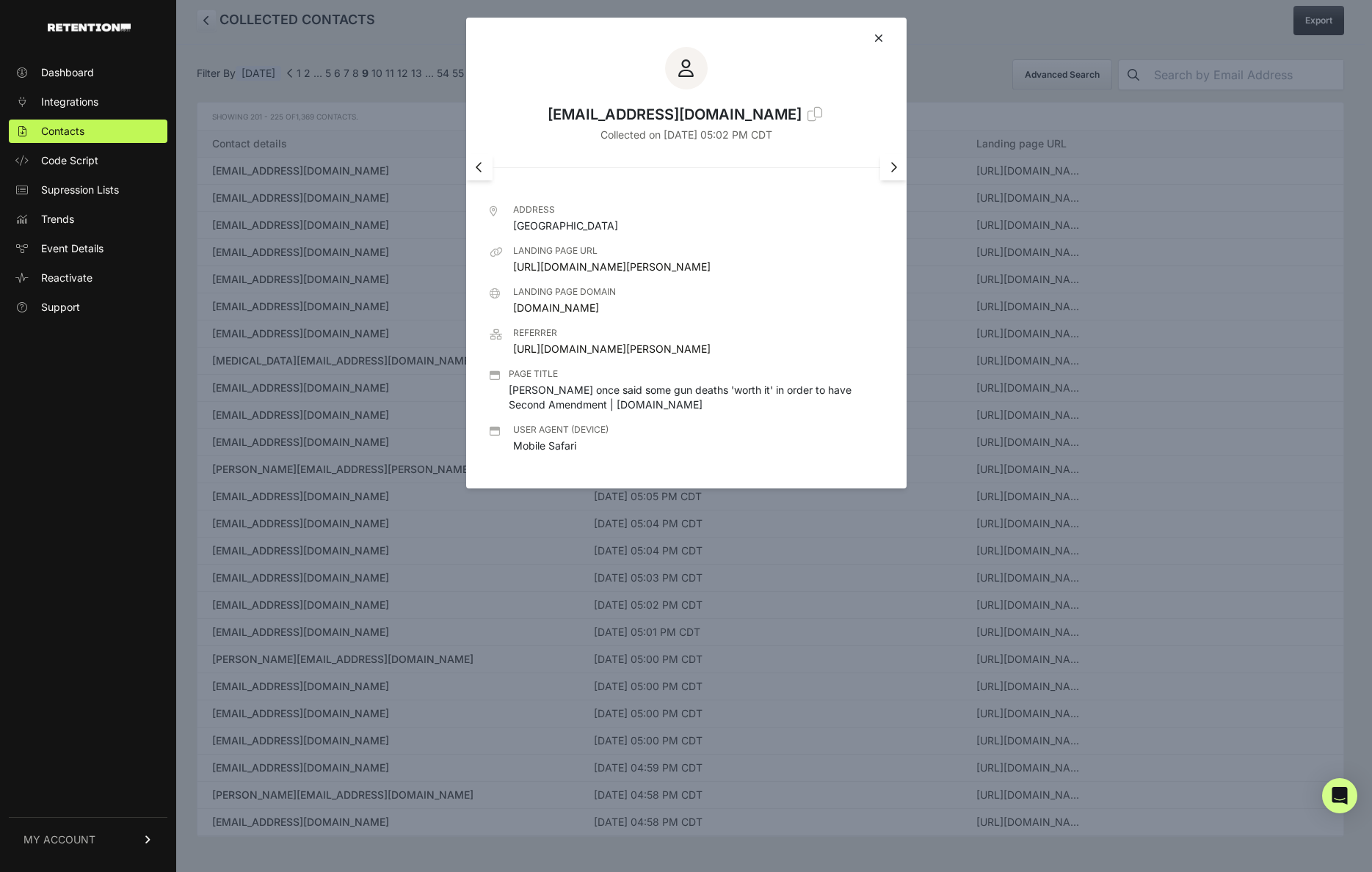
click at [298, 795] on div at bounding box center [686, 436] width 1372 height 872
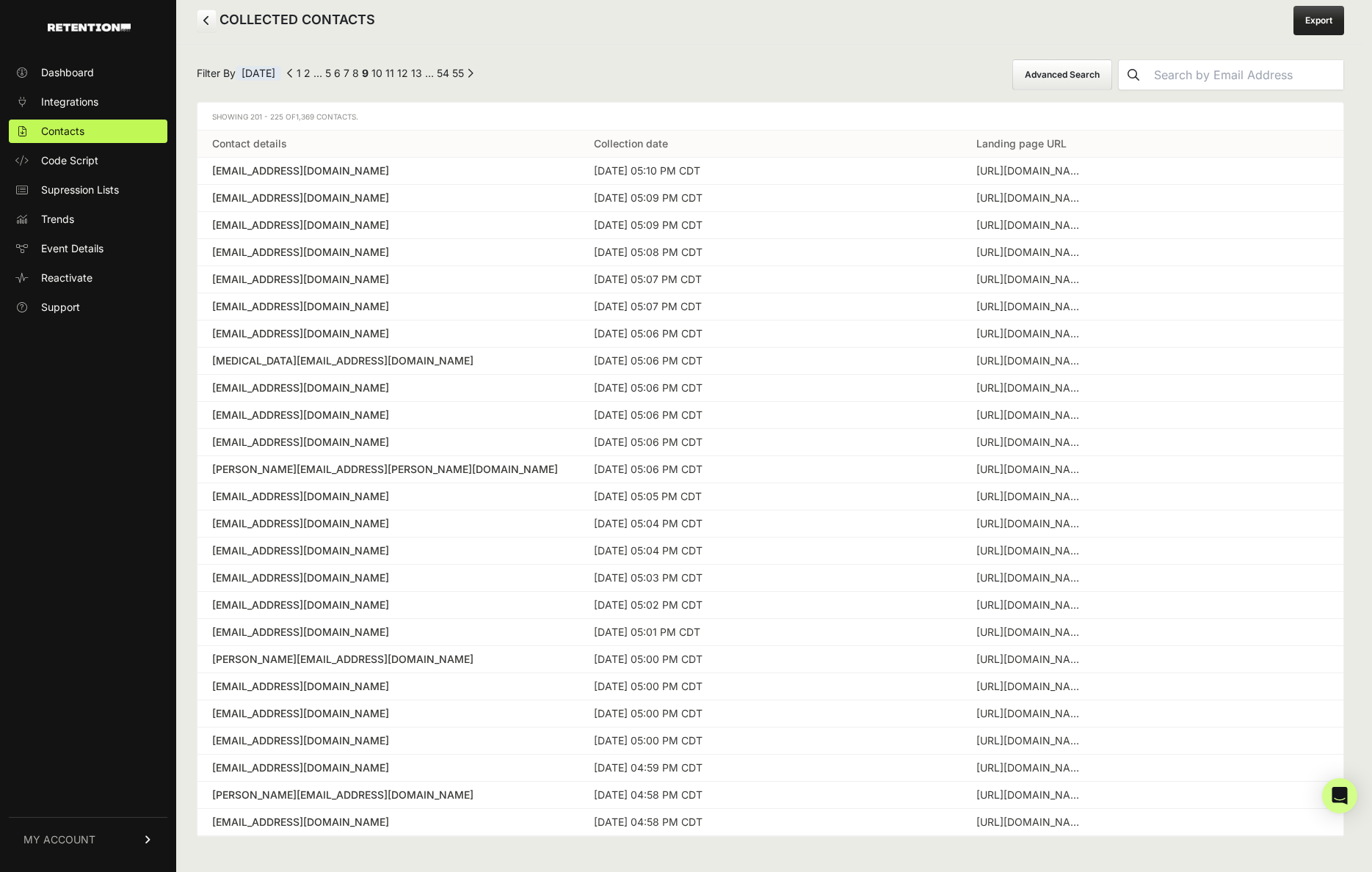
click at [298, 794] on div "[PERSON_NAME][EMAIL_ADDRESS][DOMAIN_NAME]" at bounding box center [388, 795] width 353 height 14
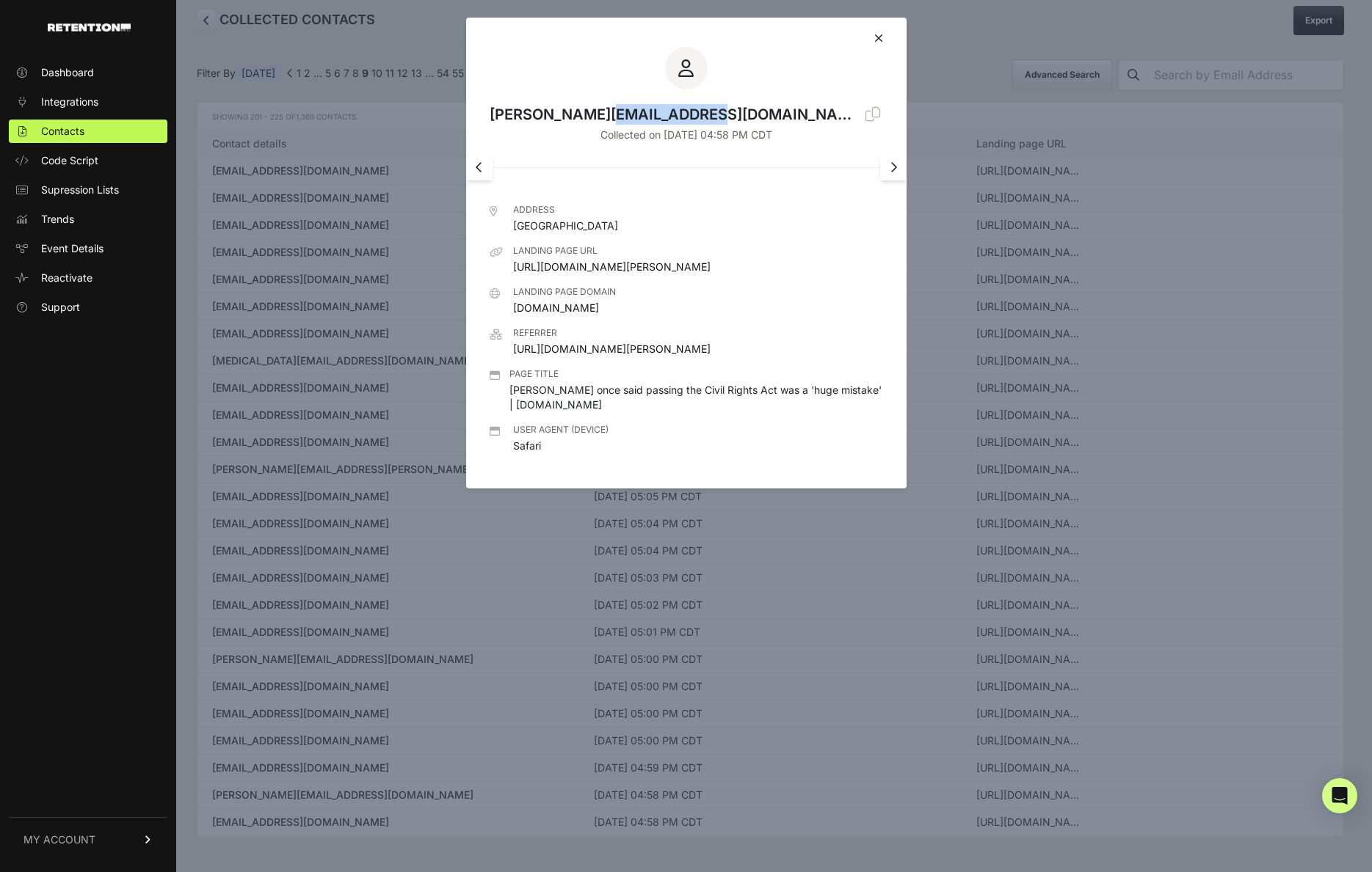
drag, startPoint x: 634, startPoint y: 111, endPoint x: 727, endPoint y: 109, distance: 93.0
click at [727, 109] on div "[PERSON_NAME][EMAIL_ADDRESS][DOMAIN_NAME]" at bounding box center [674, 115] width 370 height 21
copy div "toddstandley"
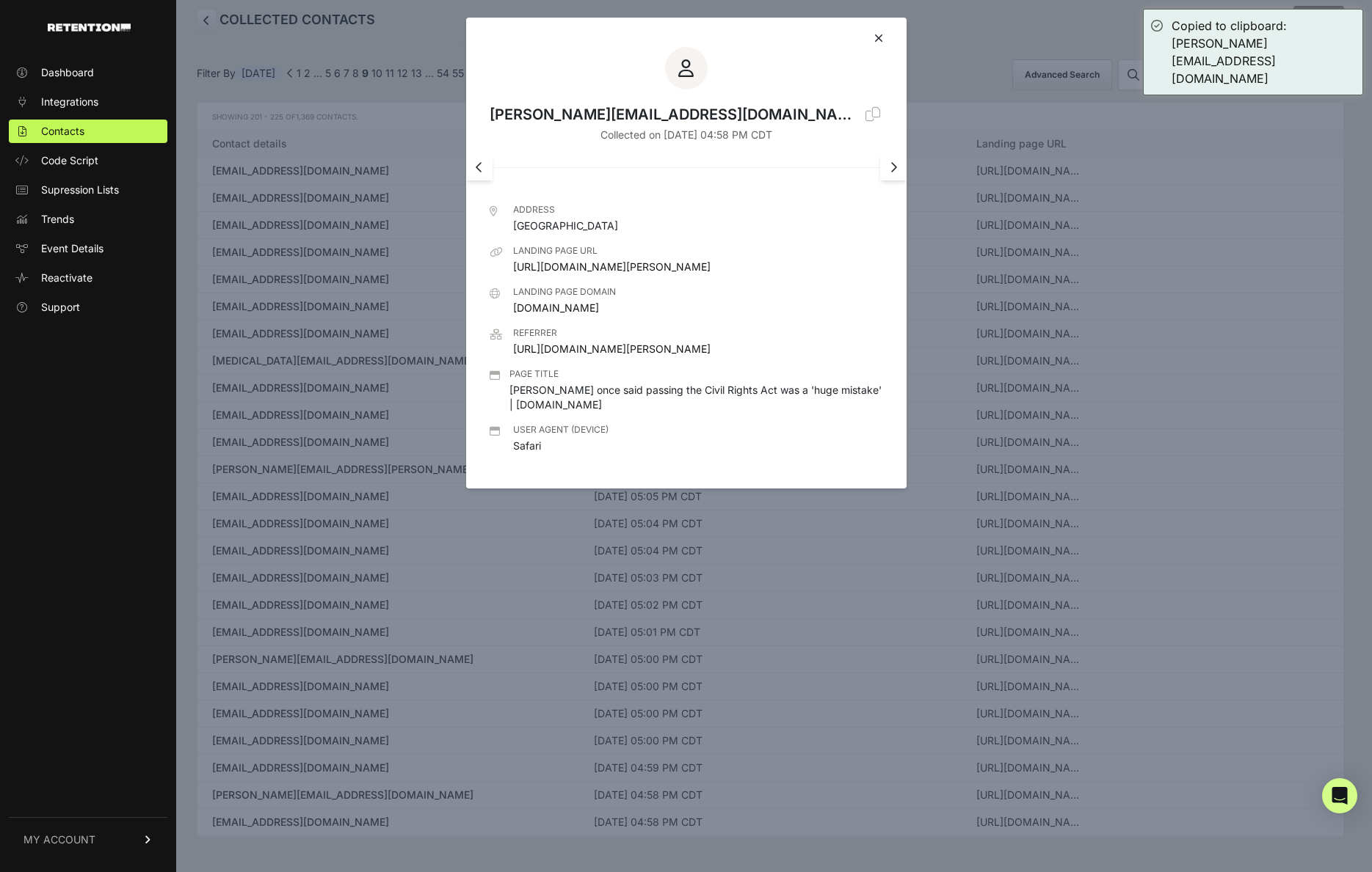
click at [1205, 202] on div at bounding box center [686, 436] width 1372 height 872
